Goal: Answer question/provide support: Share knowledge or assist other users

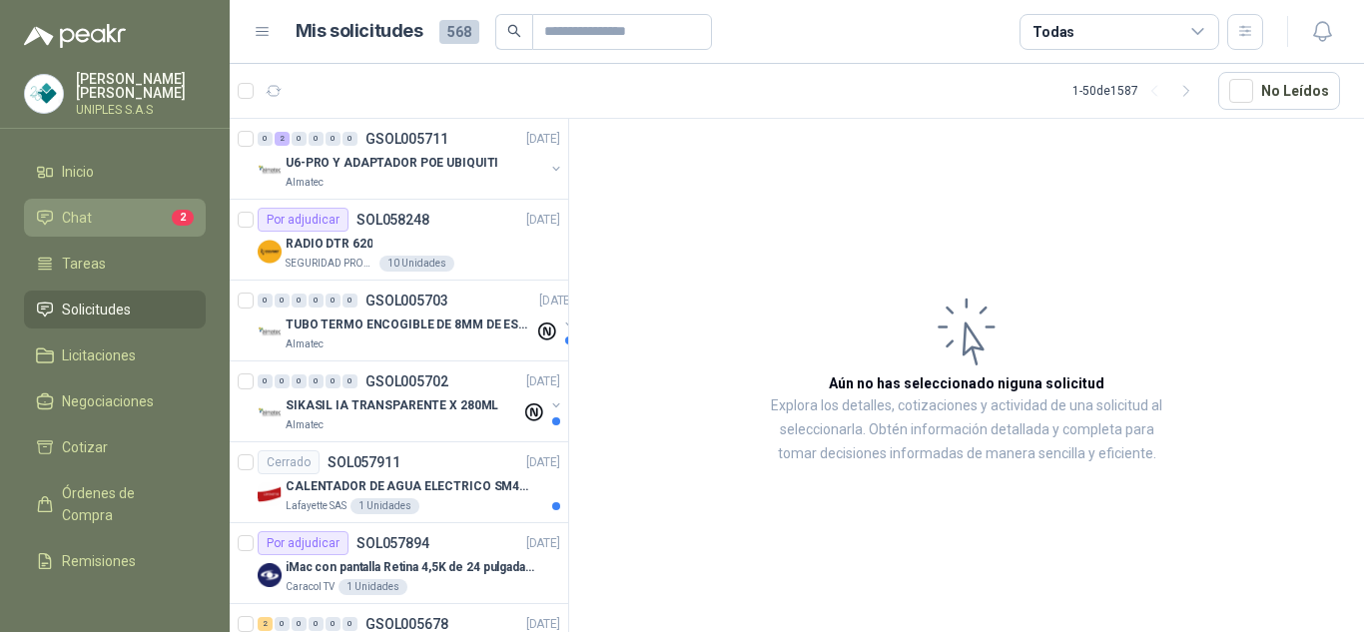
click at [52, 213] on icon at bounding box center [45, 217] width 14 height 13
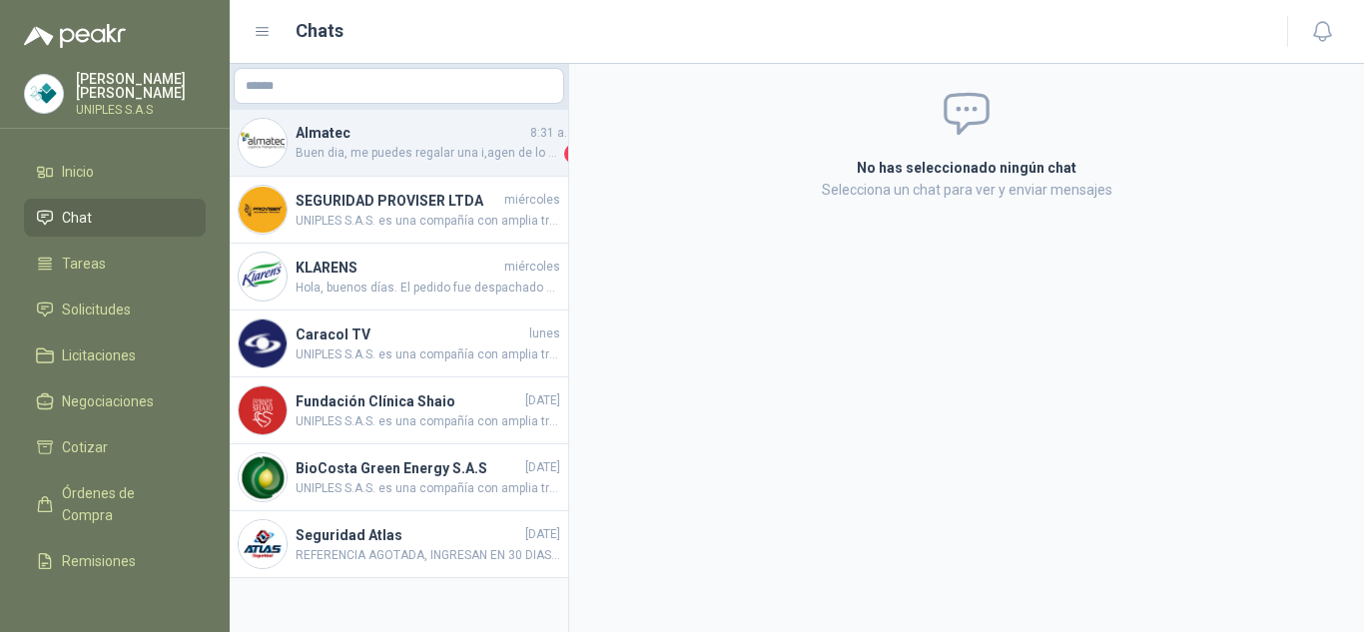
click at [360, 152] on span "Buen dia, me puedes regalar una i,agen de lo que cotizas porfa" at bounding box center [427, 154] width 265 height 20
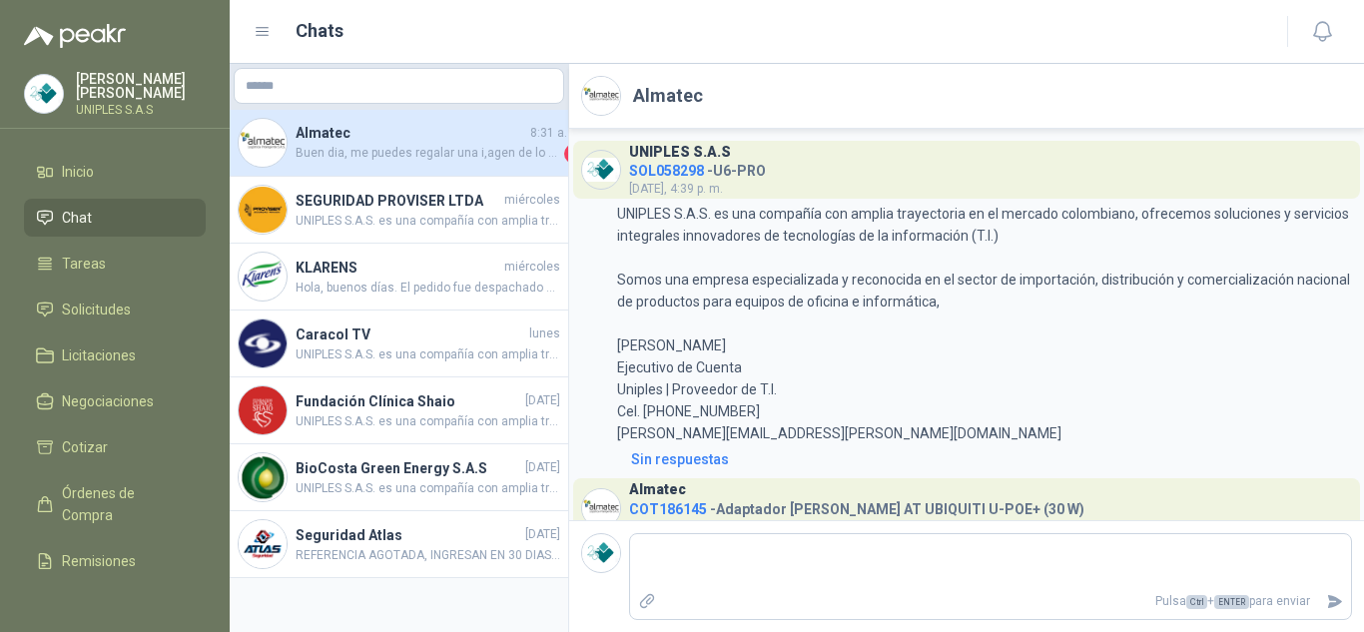
scroll to position [199, 0]
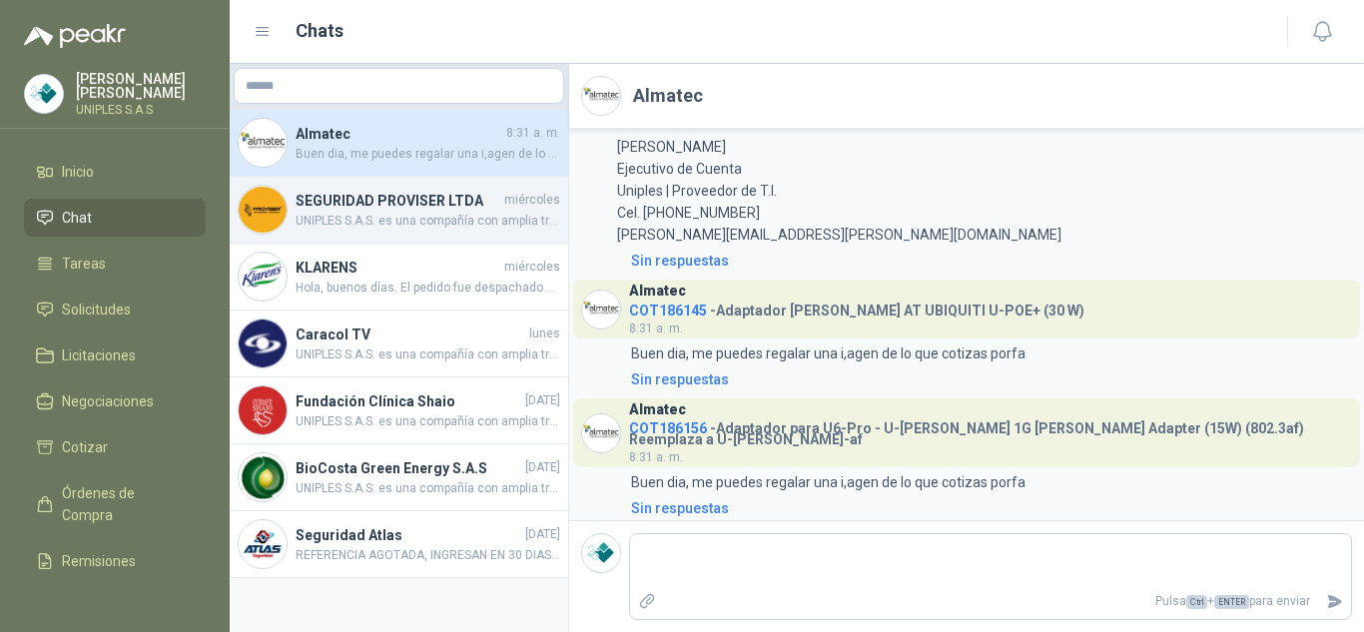
click at [373, 209] on h4 "SEGURIDAD PROVISER LTDA" at bounding box center [397, 201] width 205 height 22
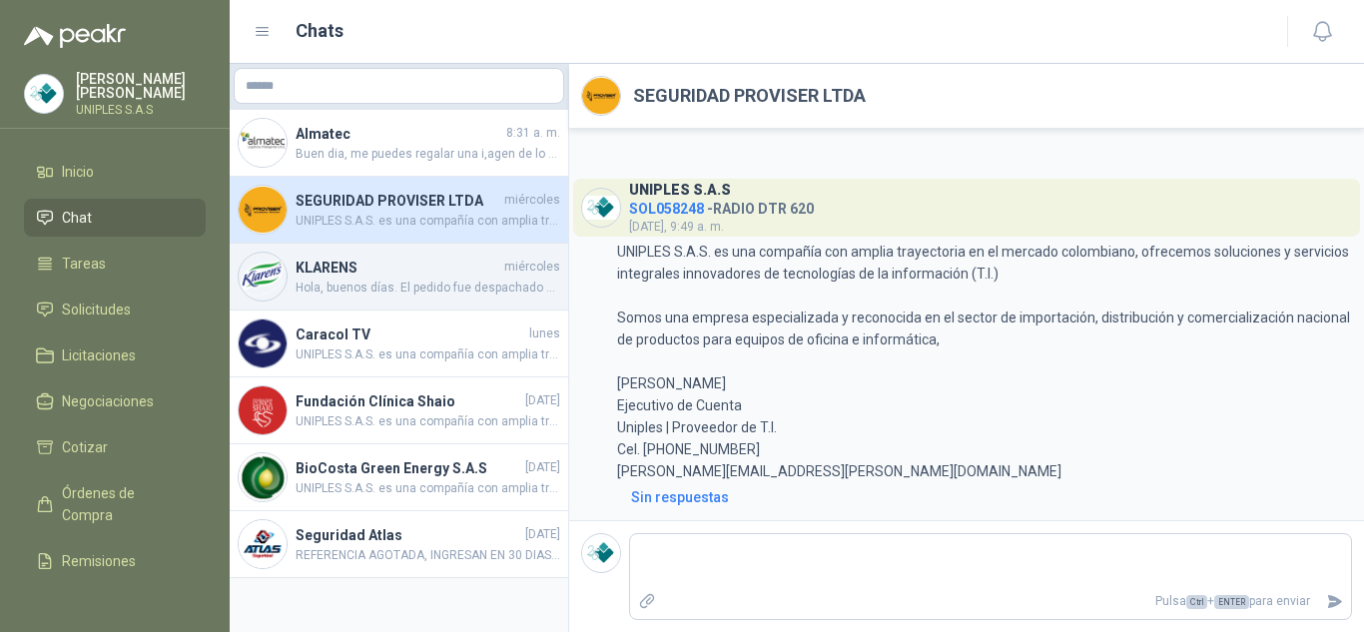
click at [368, 287] on span "Hola, buenos días. El pedido fue despachado con Número de guía: 13020109028 Ori…" at bounding box center [427, 288] width 265 height 19
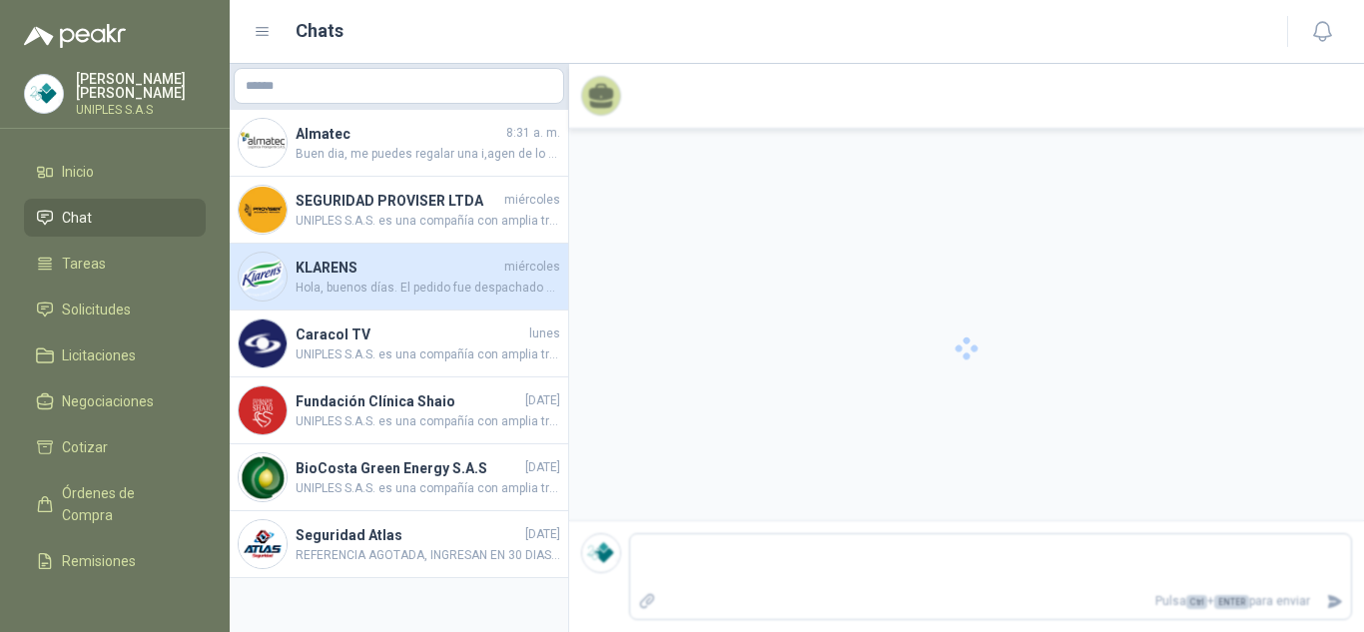
scroll to position [1061, 0]
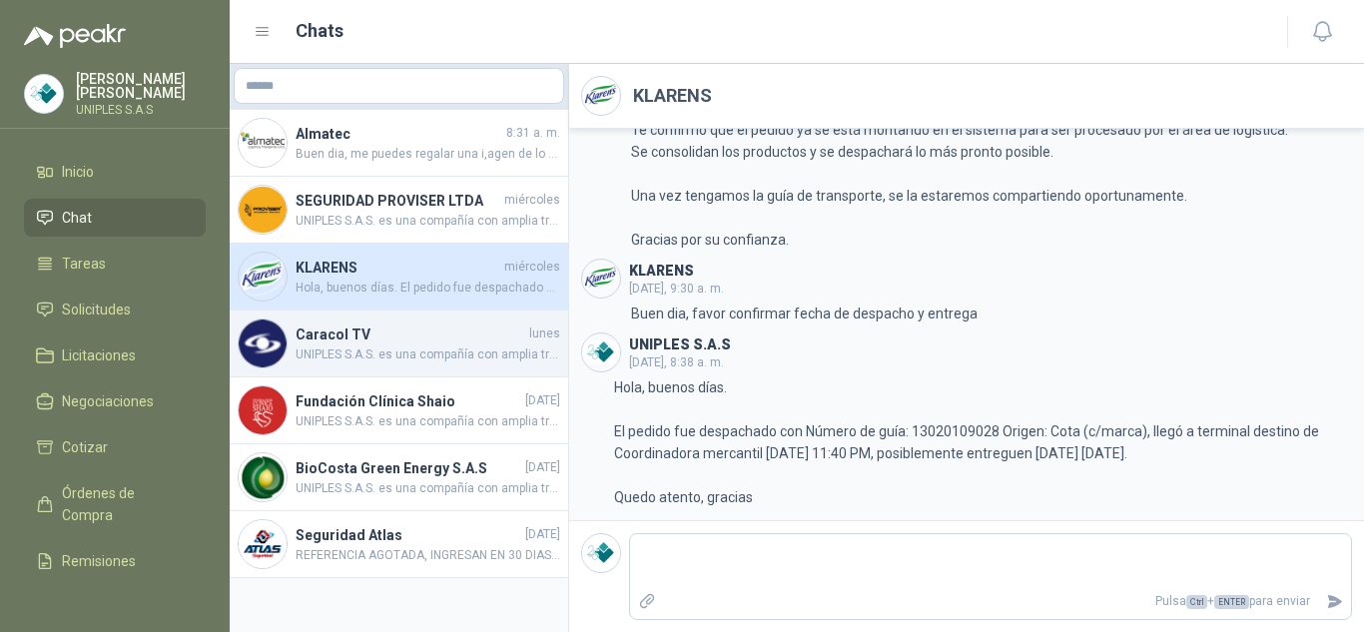
click at [327, 337] on h4 "Caracol TV" at bounding box center [410, 334] width 230 height 22
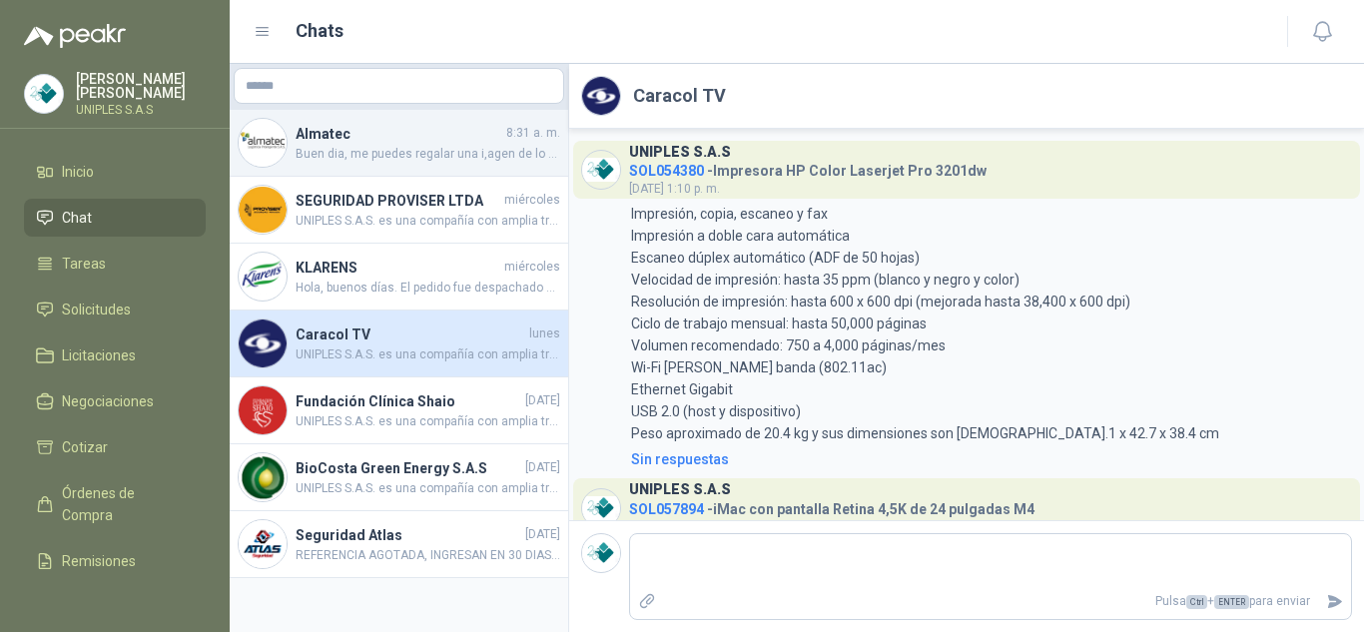
scroll to position [300, 0]
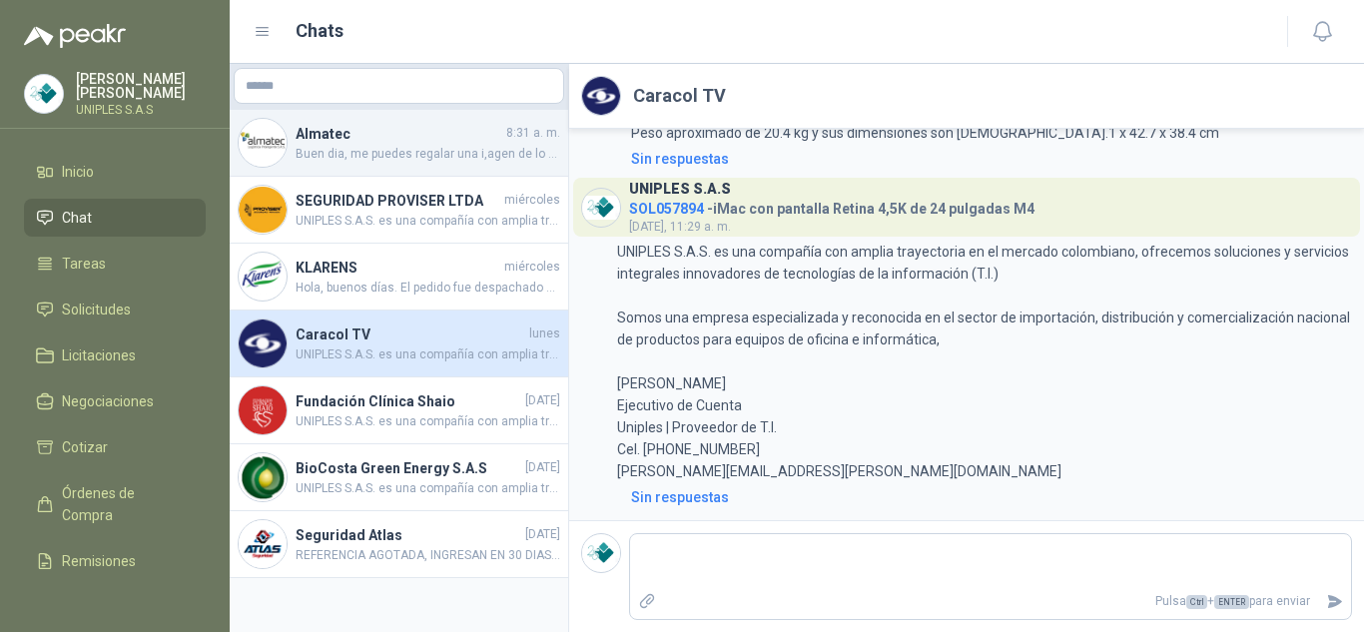
click at [331, 145] on span "Buen dia, me puedes regalar una i,agen de lo que cotizas porfa" at bounding box center [427, 154] width 265 height 19
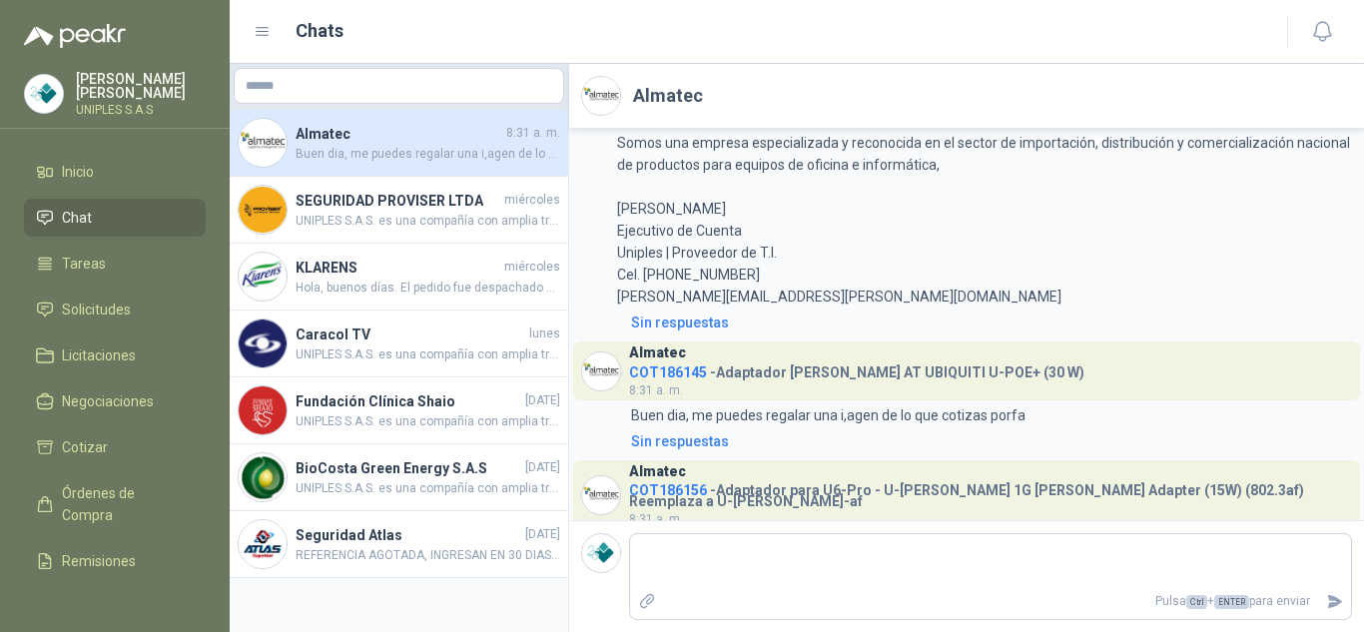
scroll to position [199, 0]
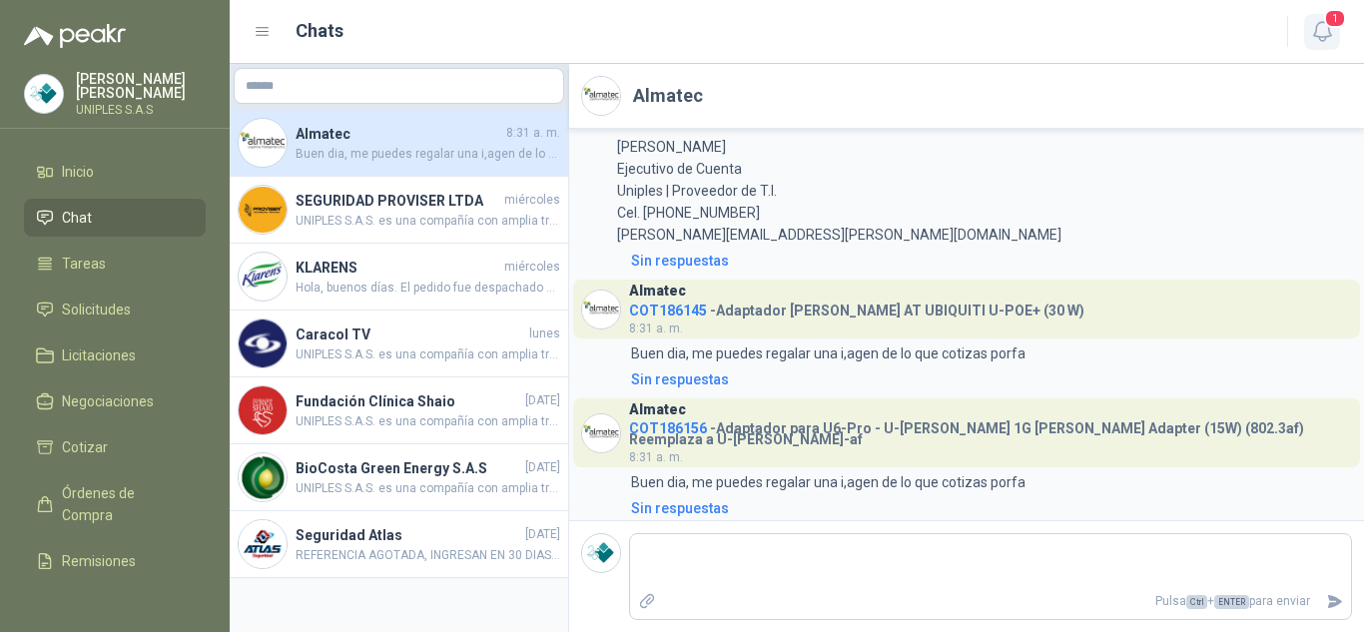
click at [1334, 37] on icon "button" at bounding box center [1322, 31] width 25 height 25
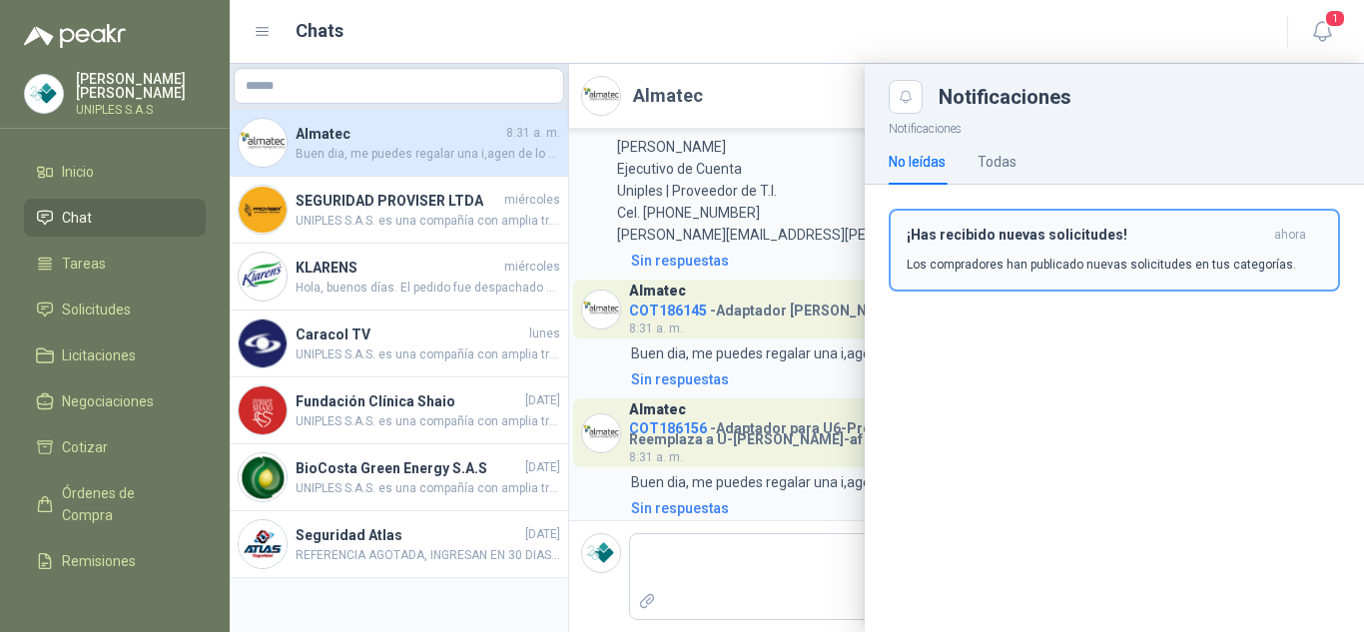
click at [992, 248] on div "¡Has recibido nuevas solicitudes! ahora Los compradores han publicado nuevas so…" at bounding box center [1113, 250] width 415 height 47
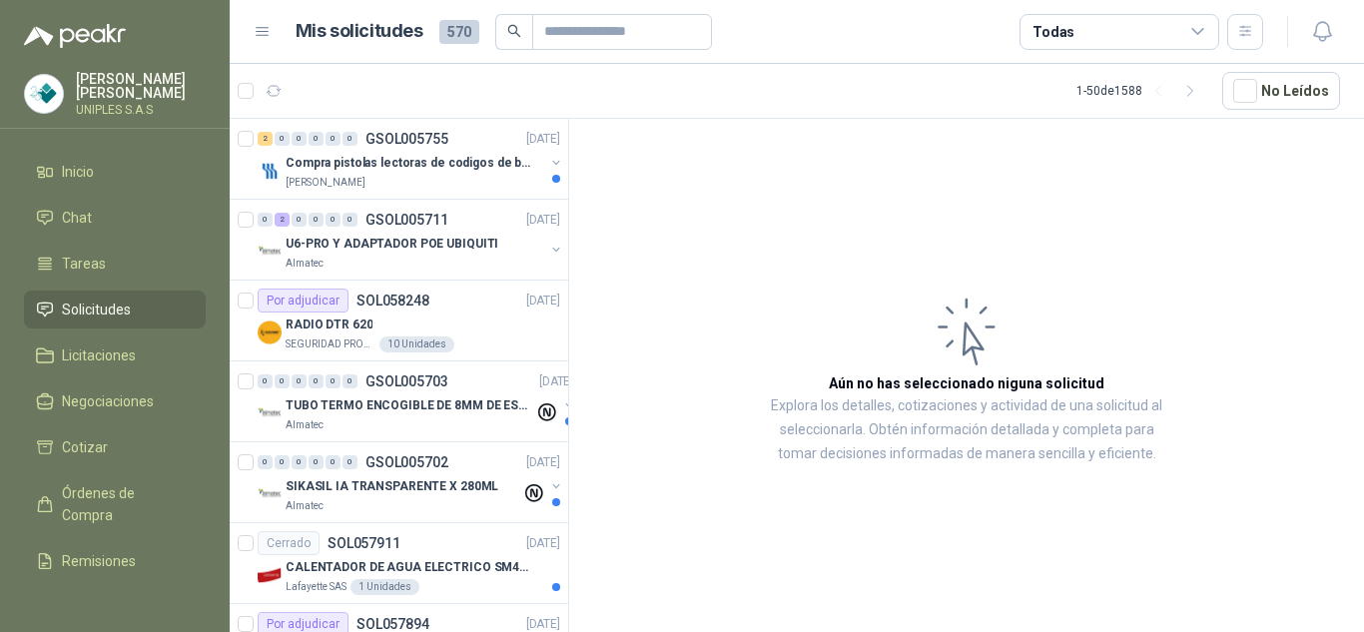
click at [1146, 34] on div "Todas" at bounding box center [1119, 32] width 200 height 36
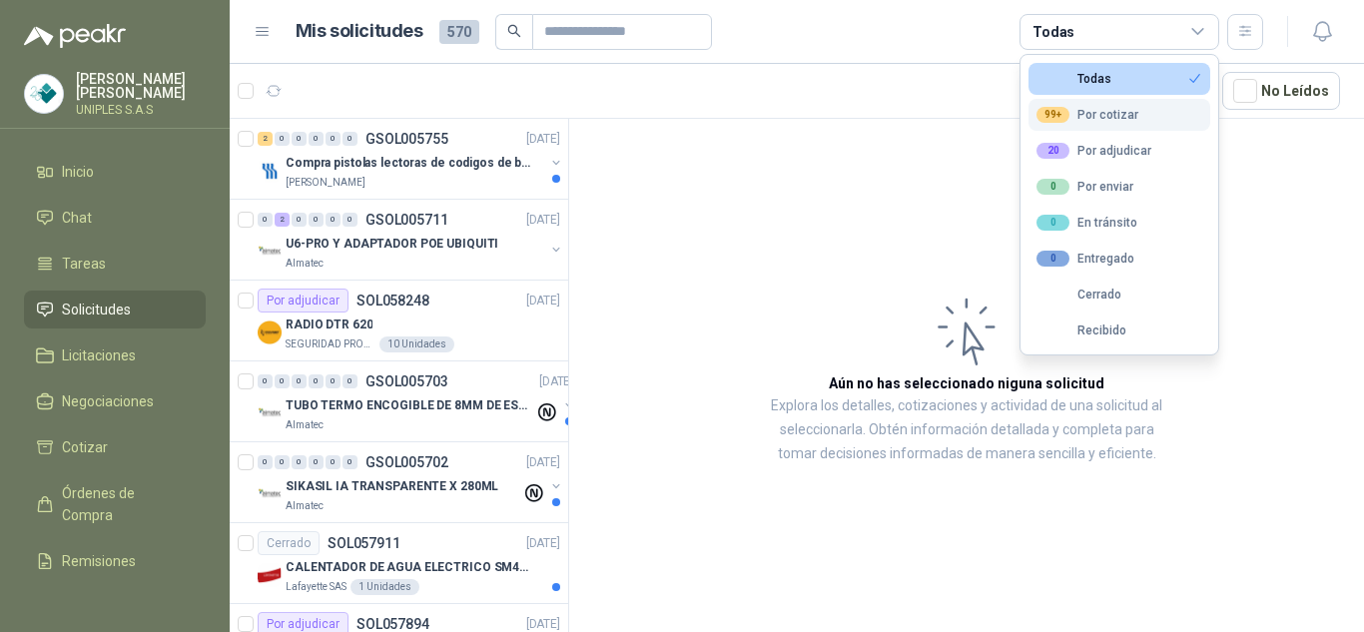
click at [1094, 116] on div "99+ Por cotizar" at bounding box center [1087, 115] width 102 height 16
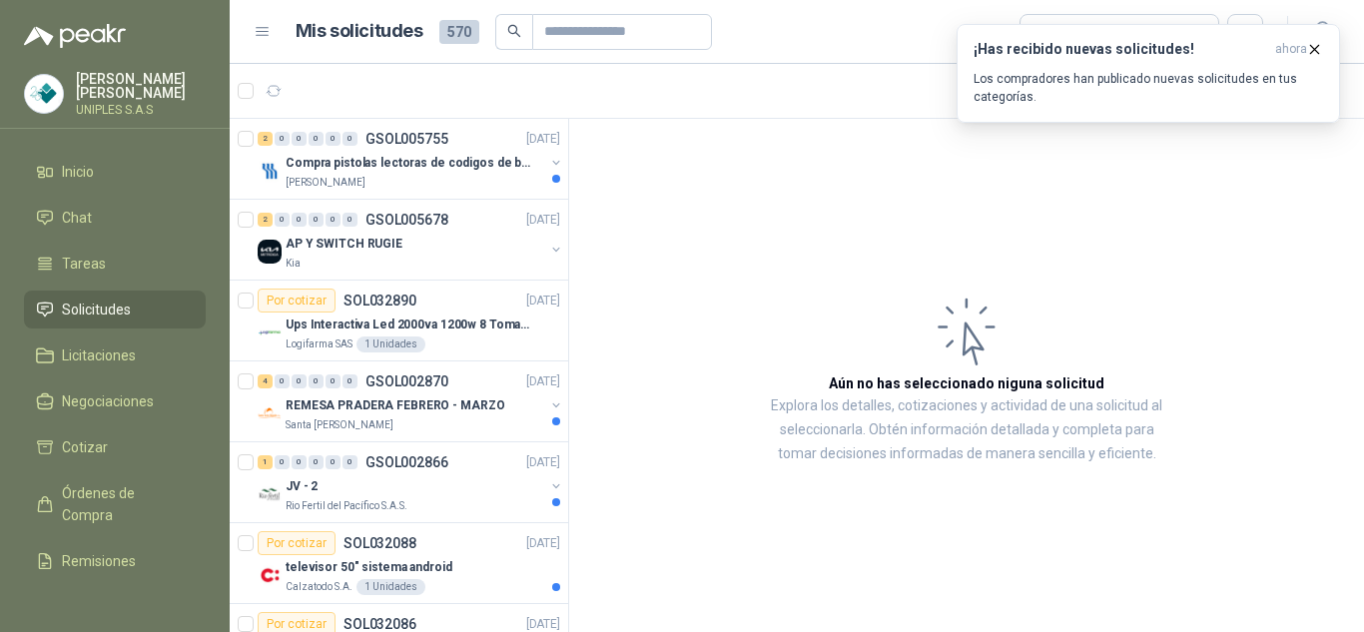
click at [751, 197] on article "Aún no has seleccionado niguna solicitud Explora los detalles, cotizaciones y a…" at bounding box center [966, 379] width 795 height 520
click at [410, 132] on p "GSOL005755" at bounding box center [406, 139] width 83 height 14
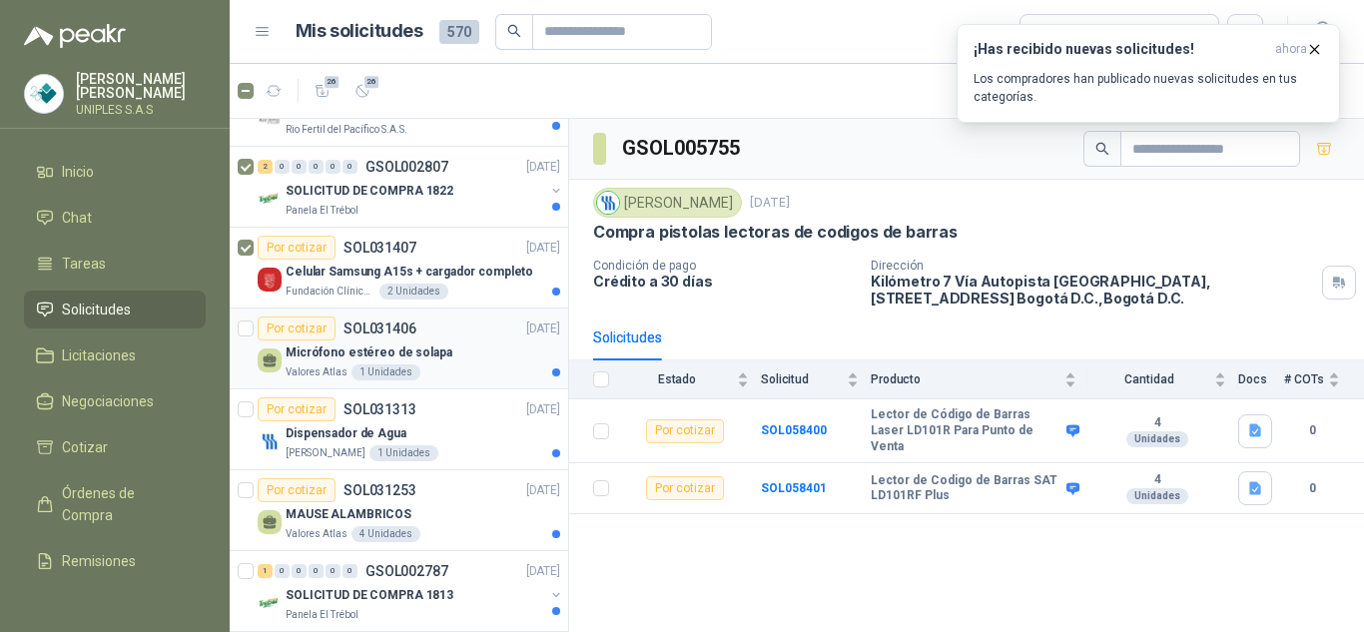
scroll to position [1438, 0]
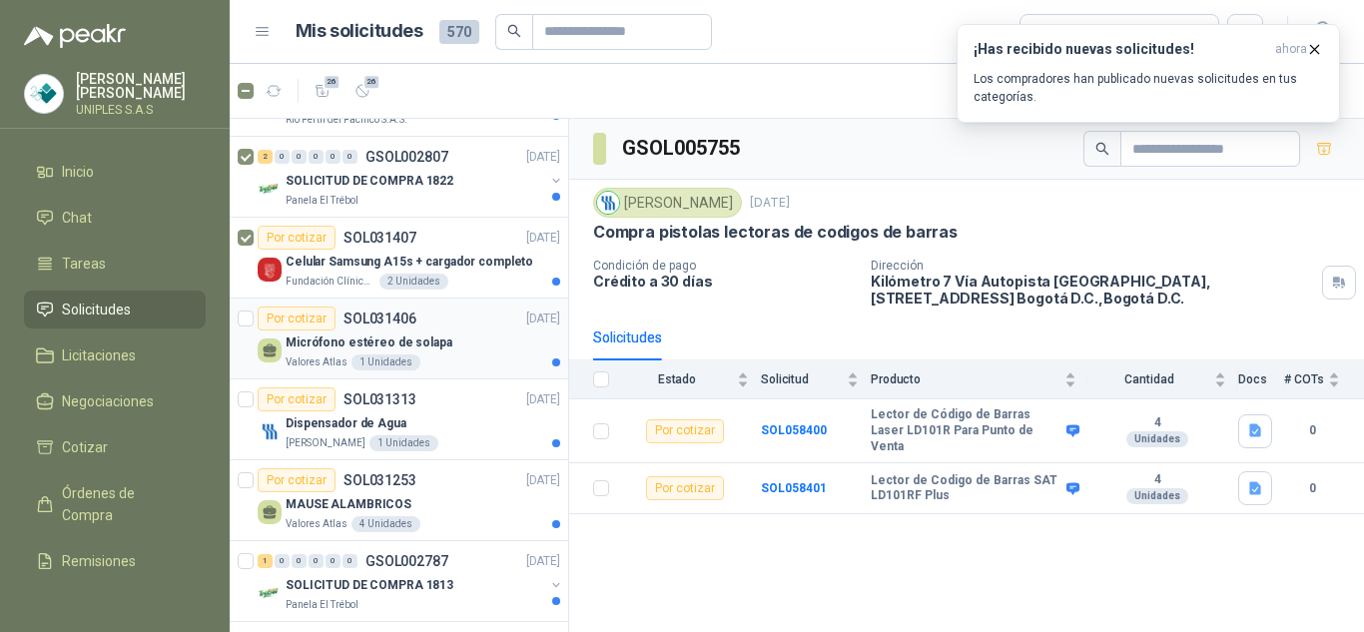
click at [255, 314] on article "Por cotizar SOL031406 [DATE] Micrófono estéreo de solapa Valores Atlas 1 Unidad…" at bounding box center [399, 338] width 338 height 81
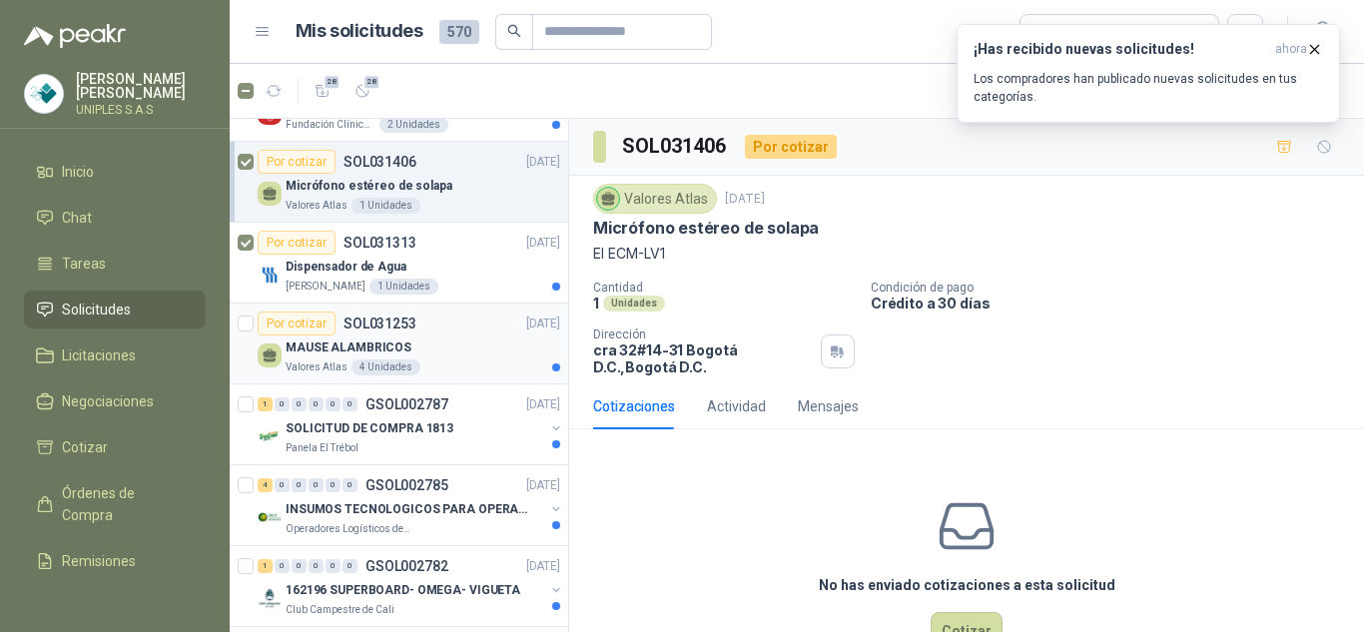
scroll to position [1597, 0]
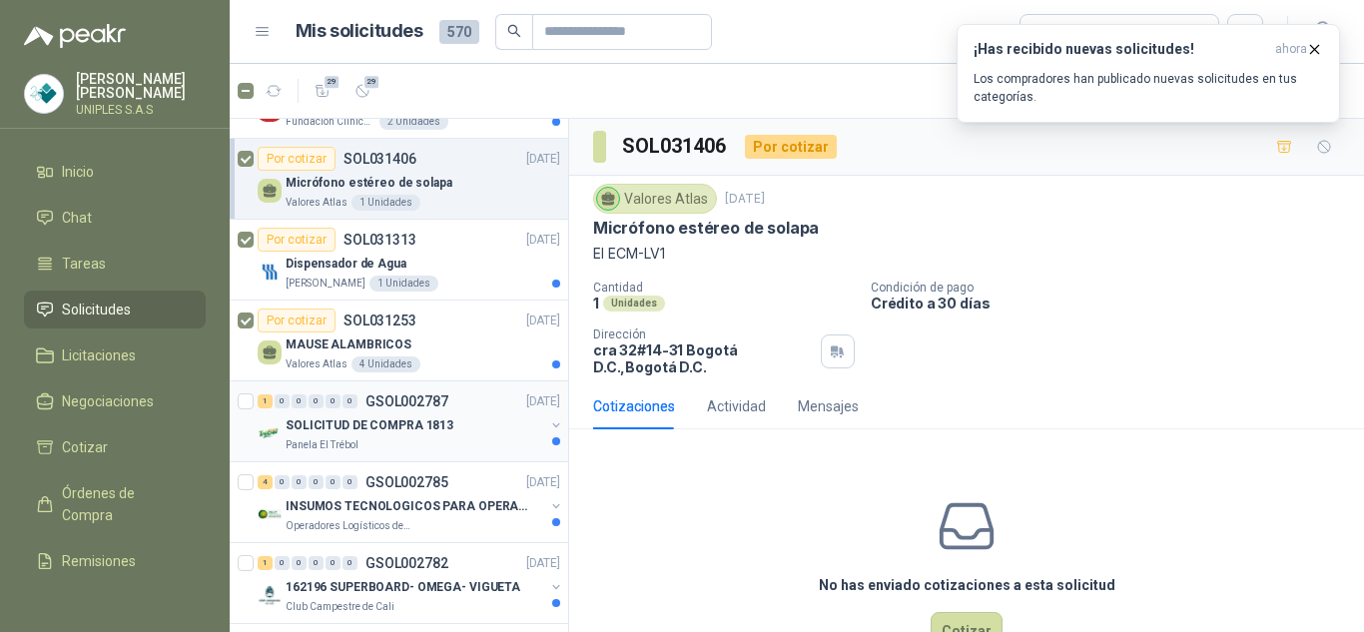
click at [246, 391] on div at bounding box center [248, 421] width 20 height 64
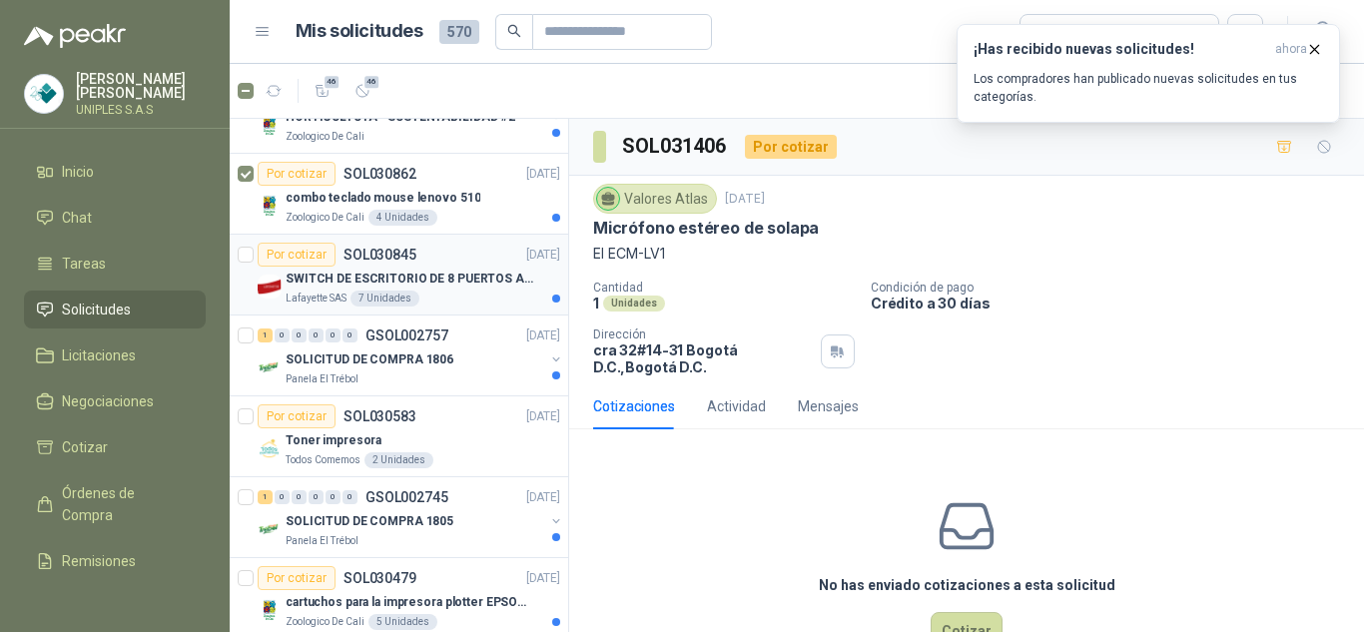
scroll to position [2635, 0]
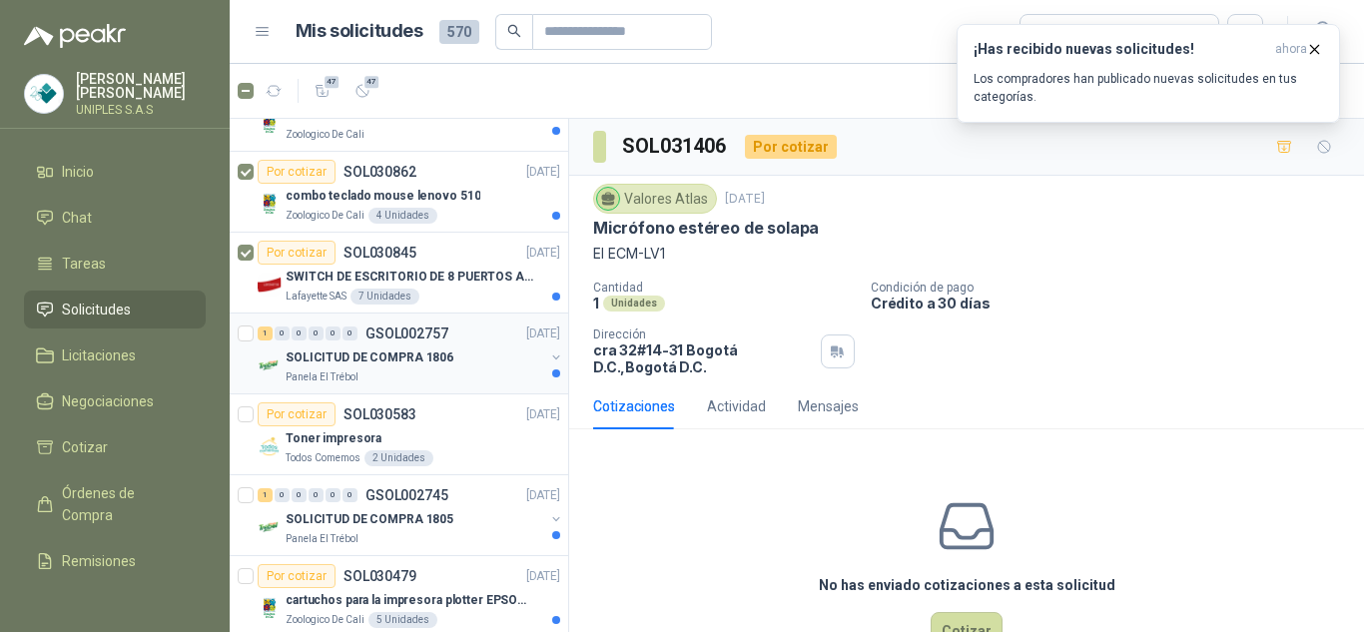
click at [245, 321] on div at bounding box center [248, 353] width 20 height 64
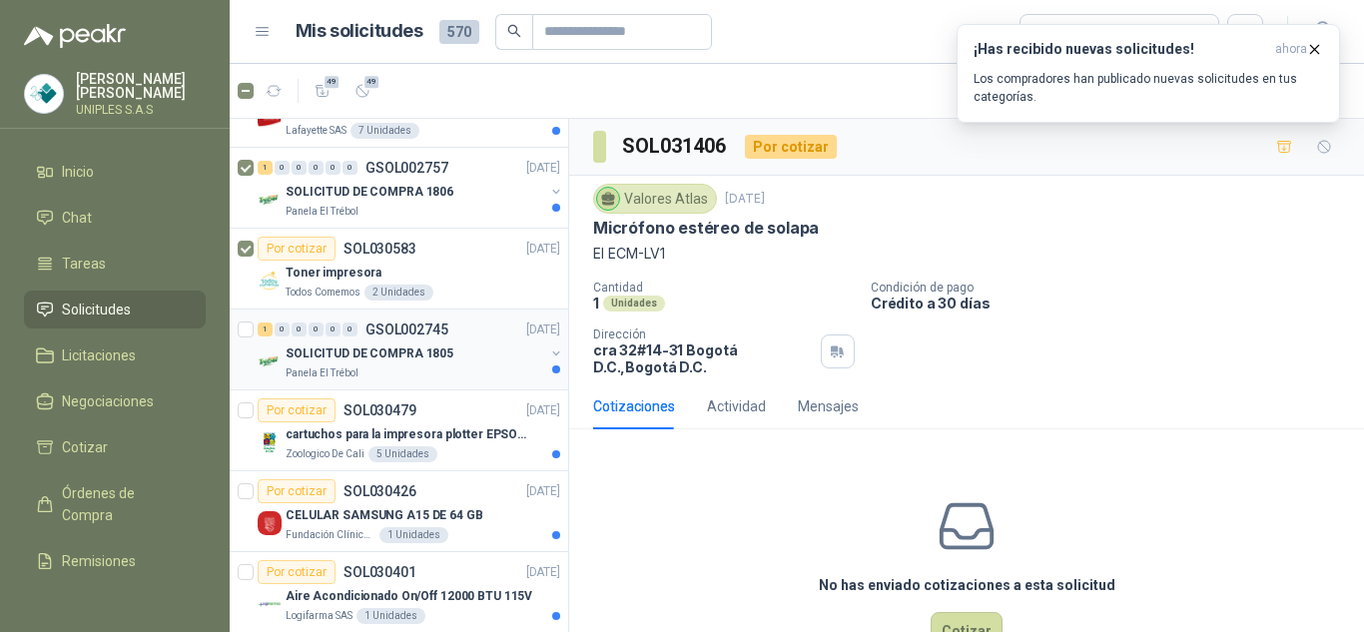
scroll to position [2835, 0]
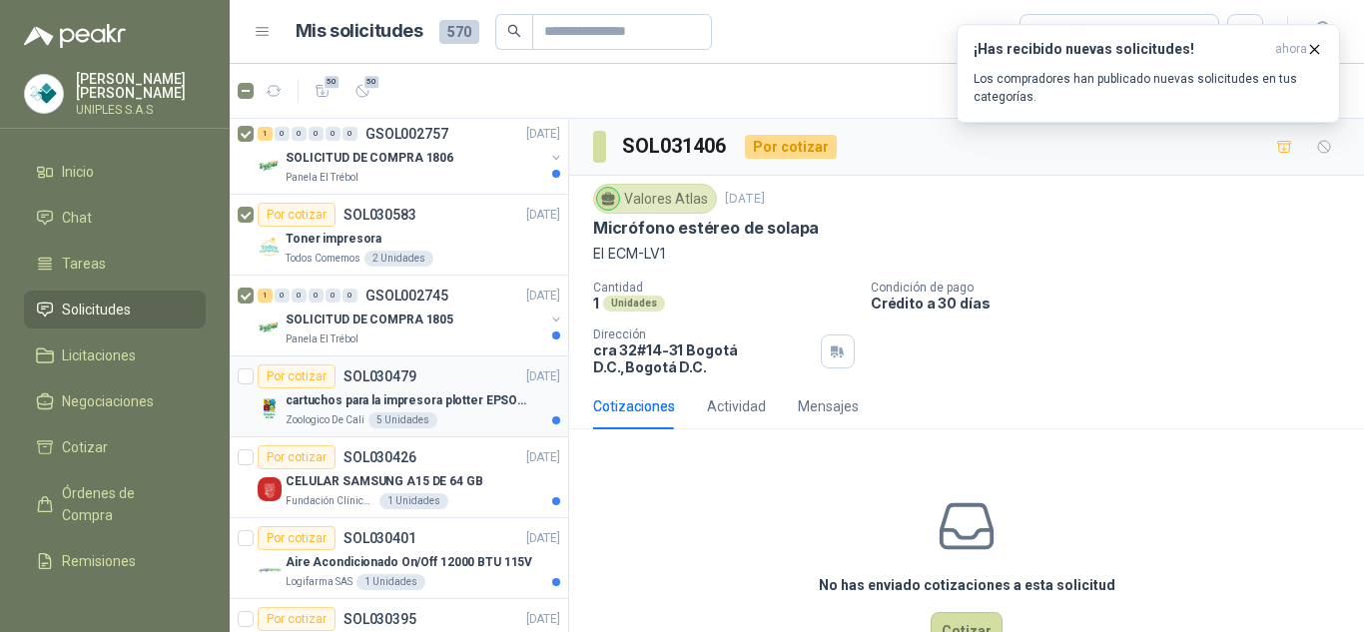
click at [254, 383] on article "Por cotizar SOL030479 [DATE] cartuchos para la impresora plotter EPSON SCT3170 …" at bounding box center [399, 396] width 338 height 81
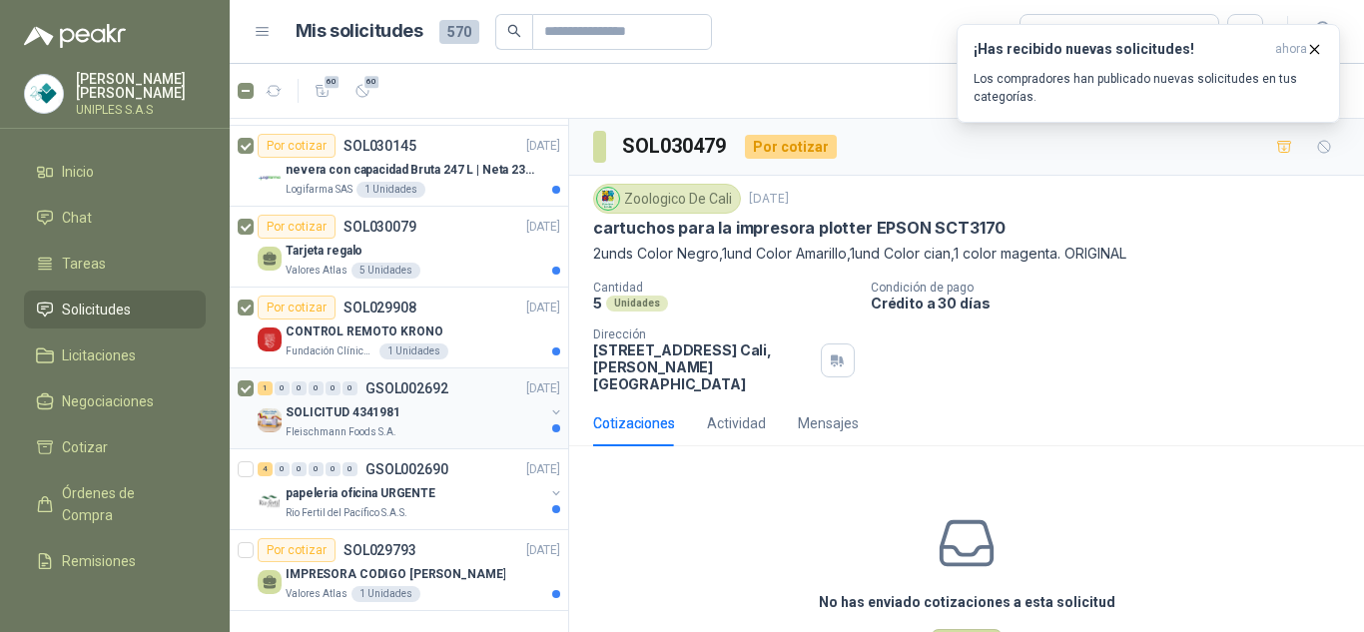
scroll to position [3567, 0]
click at [364, 85] on span "65" at bounding box center [371, 82] width 19 height 16
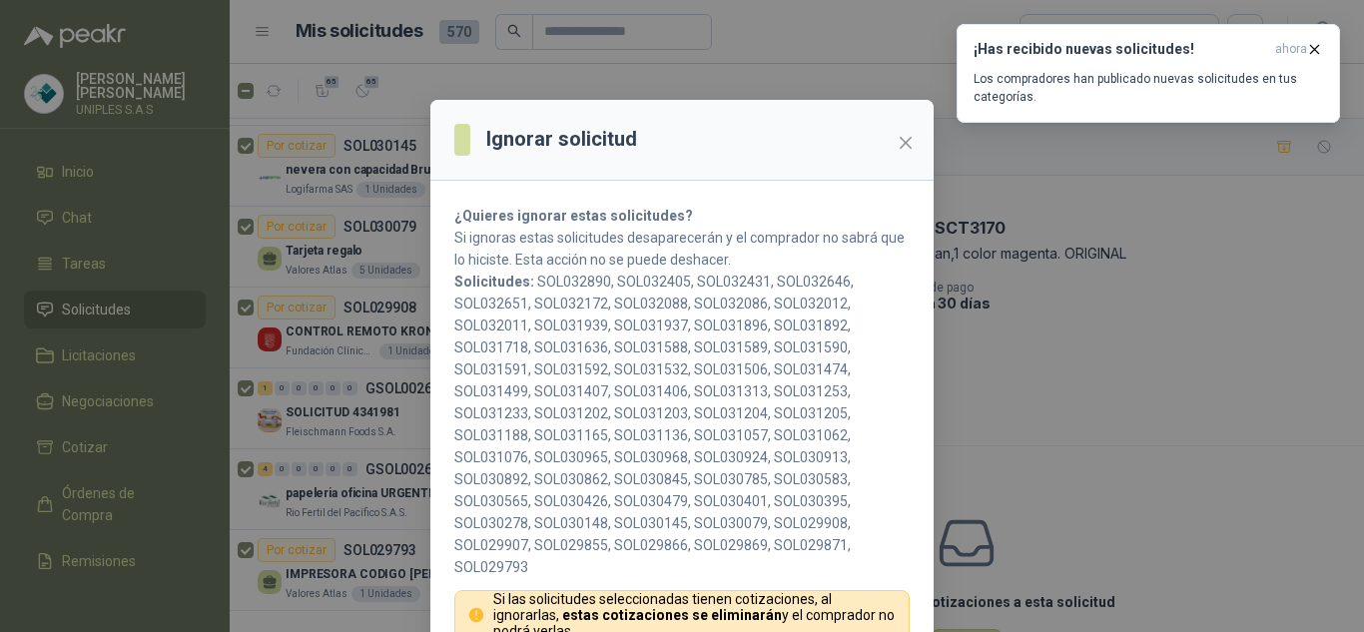
scroll to position [95, 0]
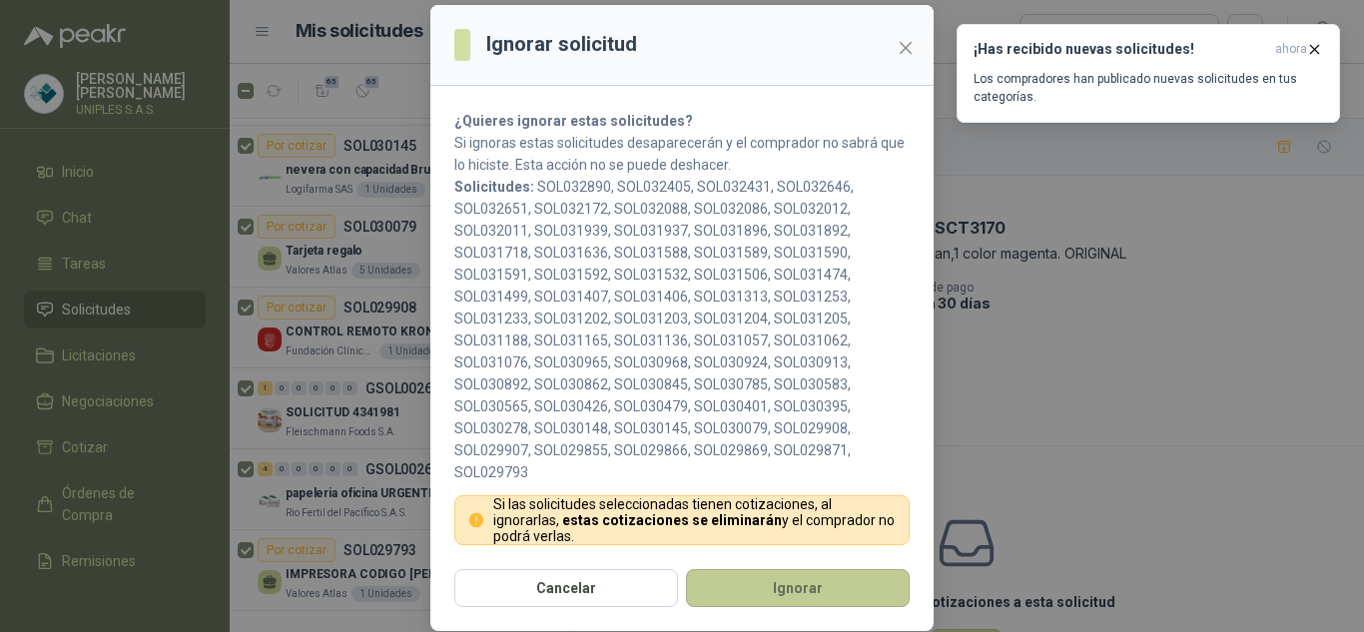
click at [787, 596] on button "Ignorar" at bounding box center [798, 588] width 224 height 38
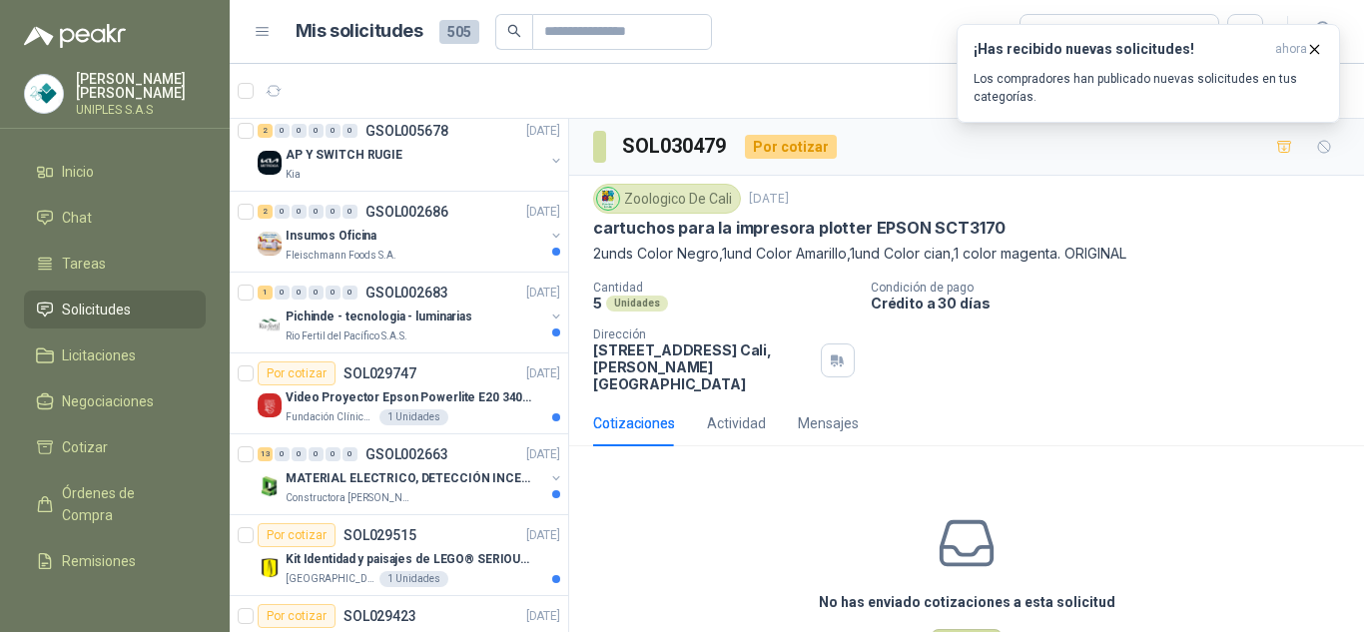
scroll to position [0, 0]
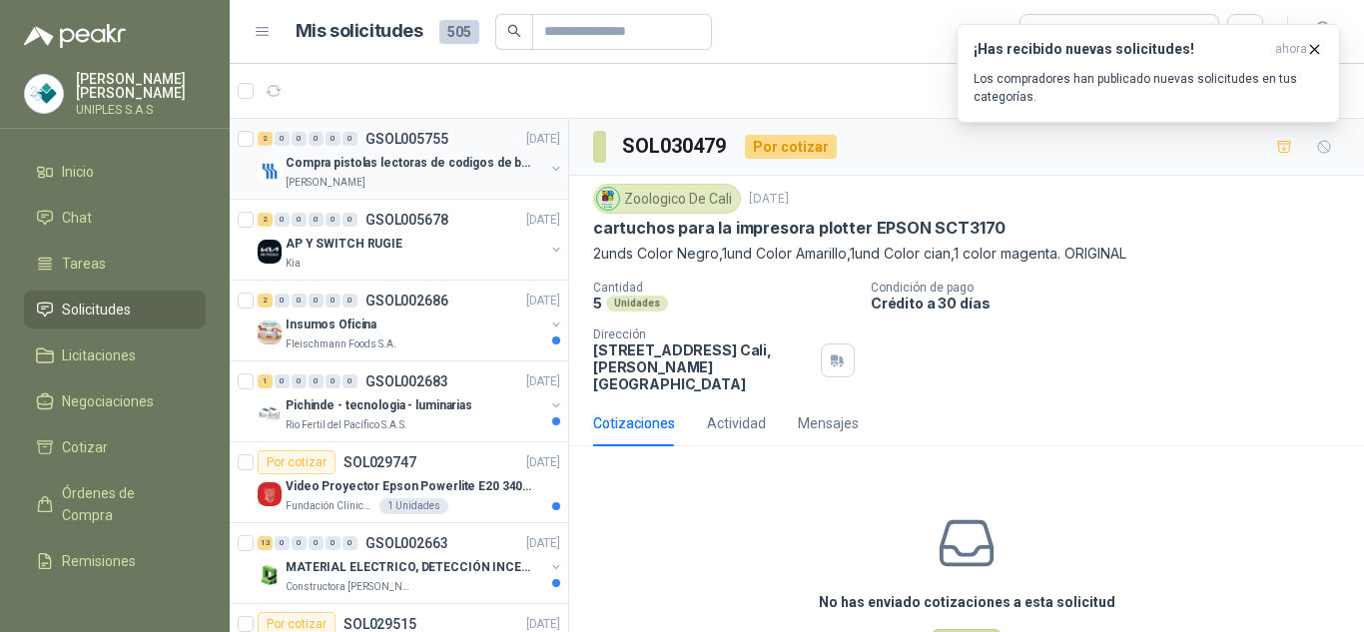
click at [404, 134] on p "GSOL005755" at bounding box center [406, 139] width 83 height 14
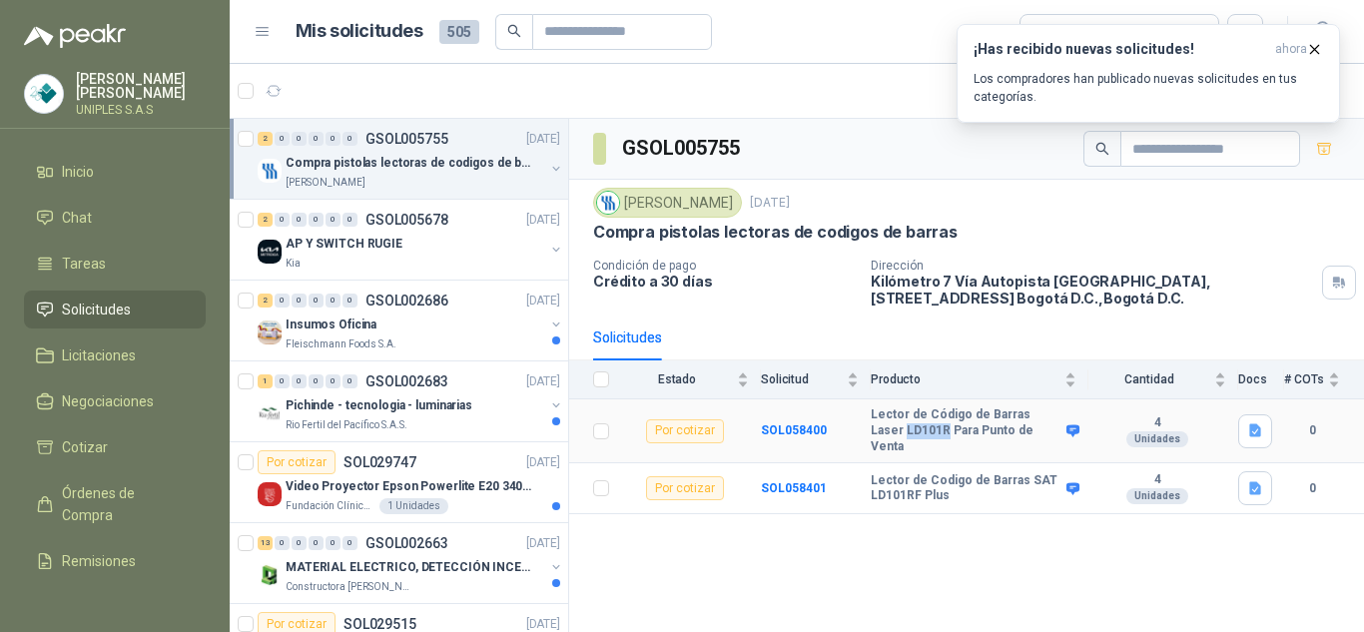
drag, startPoint x: 910, startPoint y: 430, endPoint x: 871, endPoint y: 440, distance: 41.2
click at [871, 440] on td "Lector de Código de Barras Laser LD101R Para Punto de Venta" at bounding box center [980, 431] width 218 height 64
copy b "LD101R"
drag, startPoint x: 1028, startPoint y: 425, endPoint x: 871, endPoint y: 421, distance: 157.8
click at [871, 421] on b "Lector de Código de Barras Laser LD101R Para Punto de Venta" at bounding box center [966, 430] width 191 height 47
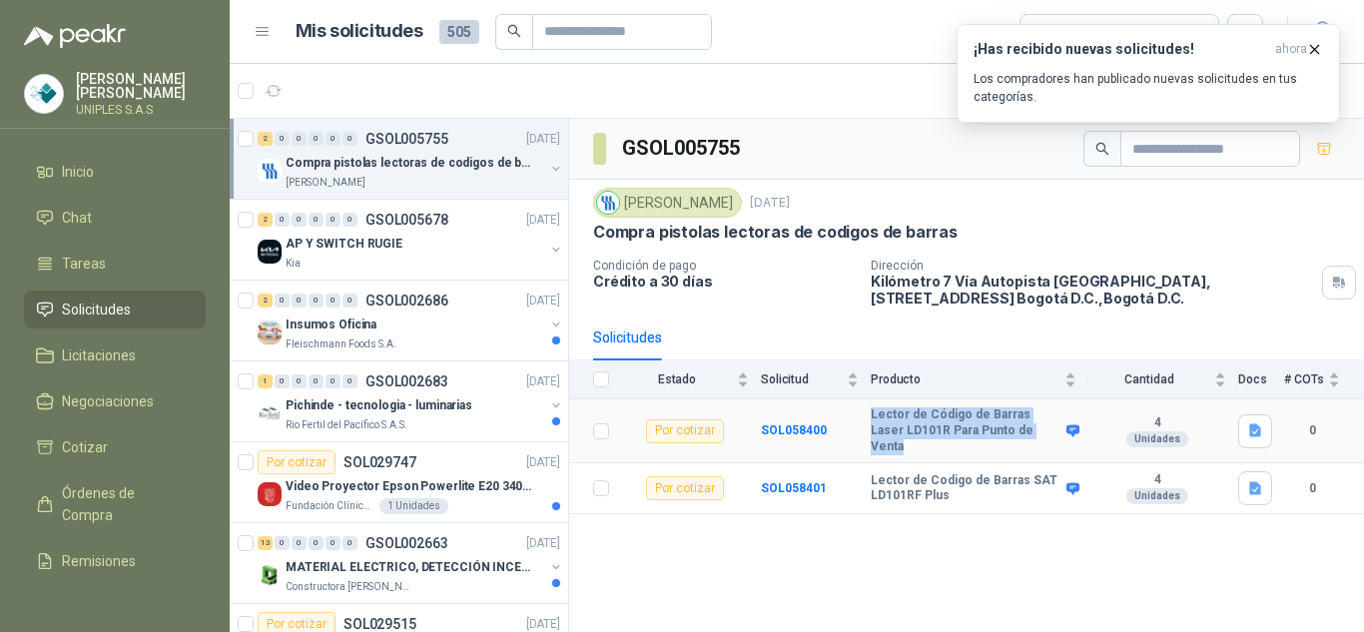
copy b "Lector de Código de Barras Laser LD101R Para Punto de Venta"
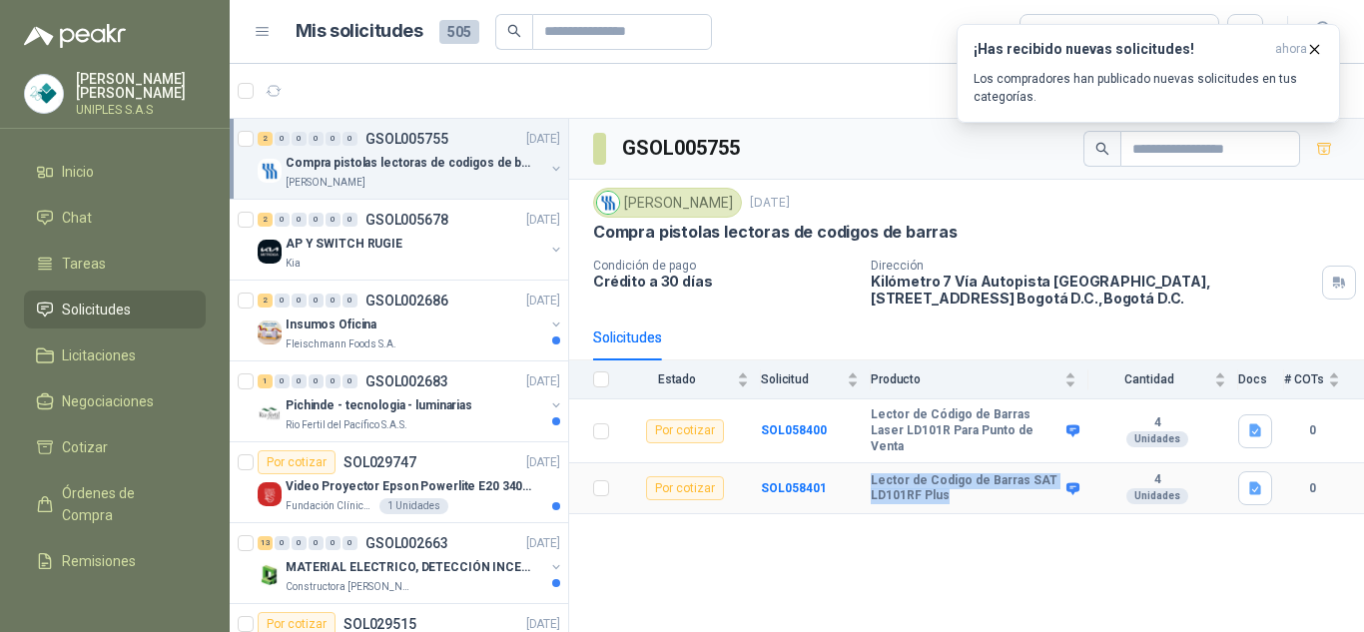
drag, startPoint x: 958, startPoint y: 483, endPoint x: 872, endPoint y: 470, distance: 86.8
click at [872, 473] on b "Lector de Codigo de Barras SAT LD101RF Plus" at bounding box center [966, 488] width 191 height 31
copy b "Lector de Codigo de Barras SAT LD101RF Plus"
